Goal: Connect with others: Participate in discussion

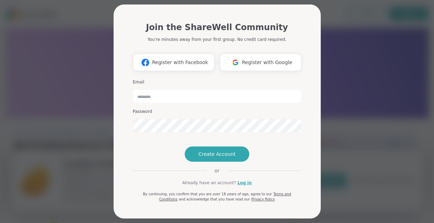
click at [147, 95] on input "email" at bounding box center [217, 96] width 169 height 14
type input "**********"
click at [241, 186] on link "Log in" at bounding box center [245, 182] width 14 height 6
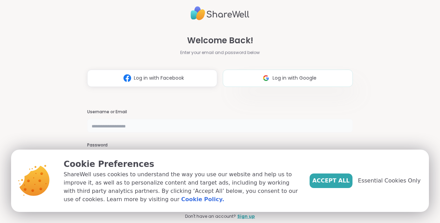
type input "**********"
click at [375, 181] on span "Essential Cookies Only" at bounding box center [389, 180] width 63 height 8
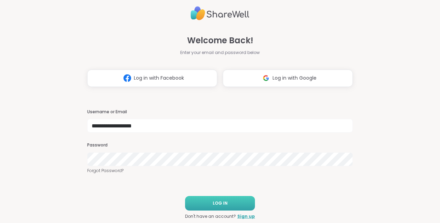
click at [214, 201] on span "LOG IN" at bounding box center [220, 203] width 15 height 6
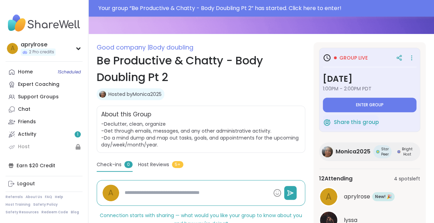
scroll to position [75, 0]
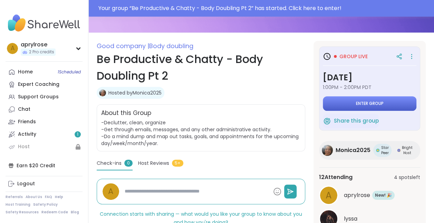
click at [375, 103] on span "Enter group" at bounding box center [370, 104] width 28 height 6
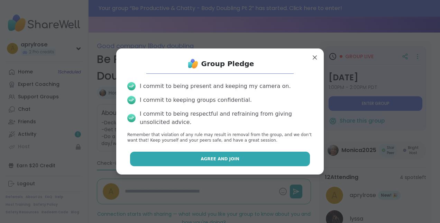
click at [212, 160] on span "Agree and Join" at bounding box center [219, 159] width 39 height 6
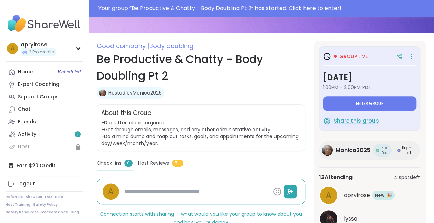
type textarea "*"
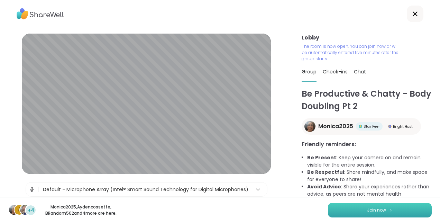
click at [367, 206] on button "Join now" at bounding box center [380, 210] width 104 height 15
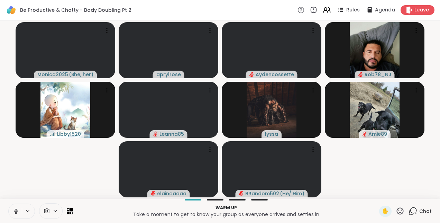
click at [14, 209] on icon at bounding box center [16, 211] width 6 height 6
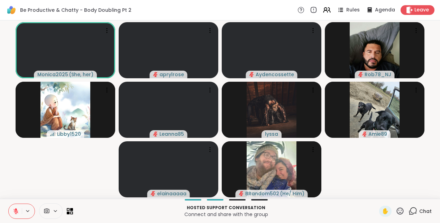
click at [16, 211] on icon at bounding box center [15, 210] width 5 height 5
click at [16, 211] on icon at bounding box center [16, 209] width 2 height 3
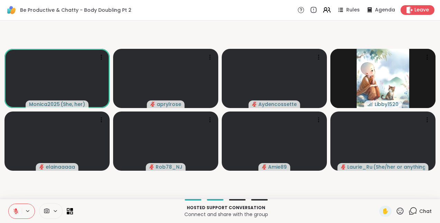
click at [18, 211] on icon at bounding box center [16, 211] width 6 height 6
click at [15, 212] on icon at bounding box center [16, 211] width 6 height 6
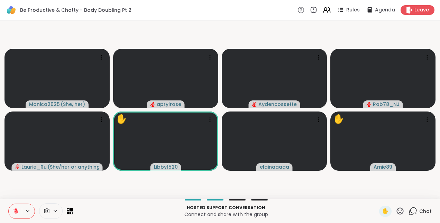
click at [14, 210] on icon at bounding box center [16, 211] width 6 height 6
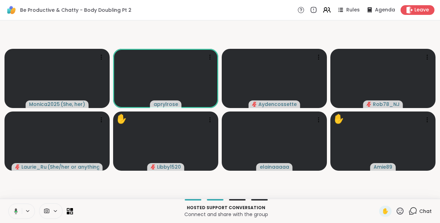
click at [14, 210] on icon at bounding box center [15, 211] width 6 height 6
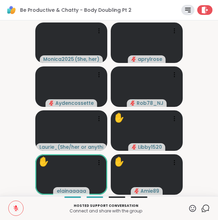
click at [188, 208] on icon at bounding box center [192, 208] width 9 height 9
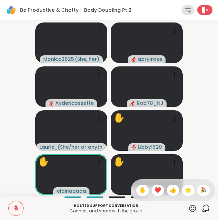
click at [139, 188] on span "✋" at bounding box center [142, 190] width 7 height 8
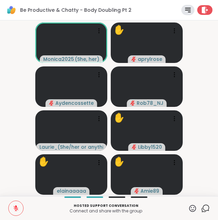
drag, startPoint x: 186, startPoint y: 210, endPoint x: 177, endPoint y: 206, distance: 9.9
click at [177, 206] on p "Hosted support conversation" at bounding box center [106, 205] width 156 height 5
click at [189, 205] on icon at bounding box center [192, 208] width 7 height 7
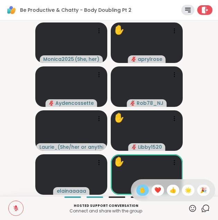
click at [139, 190] on span "✋" at bounding box center [142, 190] width 7 height 8
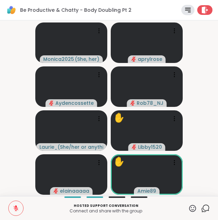
click at [188, 206] on icon at bounding box center [192, 208] width 9 height 9
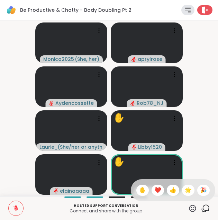
click at [139, 190] on span "✋" at bounding box center [142, 190] width 7 height 8
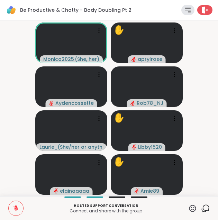
click at [18, 208] on icon at bounding box center [16, 208] width 6 height 6
click at [189, 207] on icon at bounding box center [192, 208] width 9 height 9
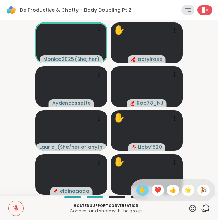
click at [139, 188] on span "✋" at bounding box center [142, 190] width 7 height 8
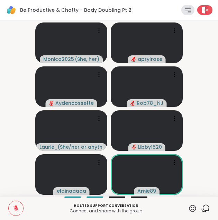
click at [14, 205] on icon at bounding box center [16, 208] width 6 height 6
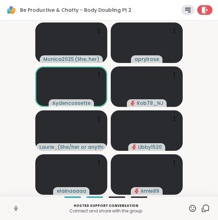
click at [14, 205] on icon at bounding box center [16, 208] width 6 height 6
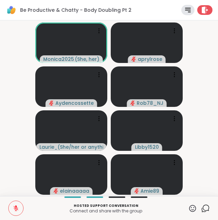
click at [16, 207] on icon at bounding box center [16, 206] width 2 height 3
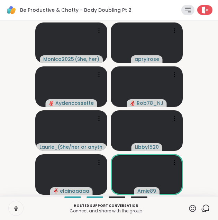
click at [14, 208] on icon at bounding box center [16, 208] width 6 height 6
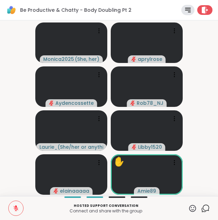
click at [14, 205] on button at bounding box center [16, 208] width 15 height 15
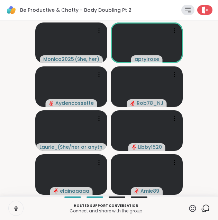
click at [14, 205] on button at bounding box center [16, 208] width 15 height 15
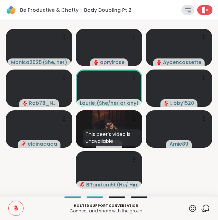
click at [15, 206] on icon at bounding box center [16, 206] width 2 height 3
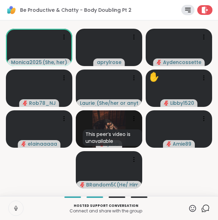
click at [13, 210] on icon at bounding box center [16, 208] width 6 height 6
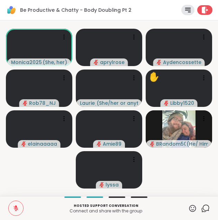
click at [19, 206] on button at bounding box center [16, 208] width 15 height 15
click at [19, 206] on icon at bounding box center [16, 208] width 6 height 6
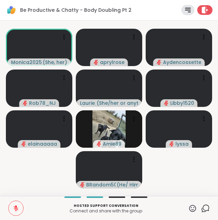
click at [14, 206] on icon at bounding box center [16, 208] width 6 height 6
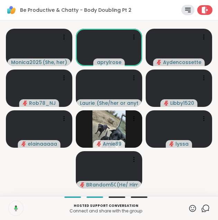
click at [14, 206] on icon at bounding box center [15, 208] width 6 height 6
